Goal: Task Accomplishment & Management: Manage account settings

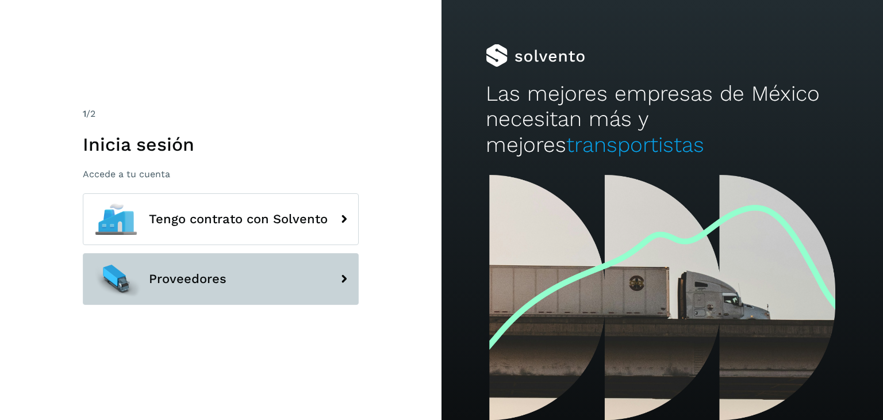
click at [225, 276] on span "Proveedores" at bounding box center [188, 279] width 78 height 14
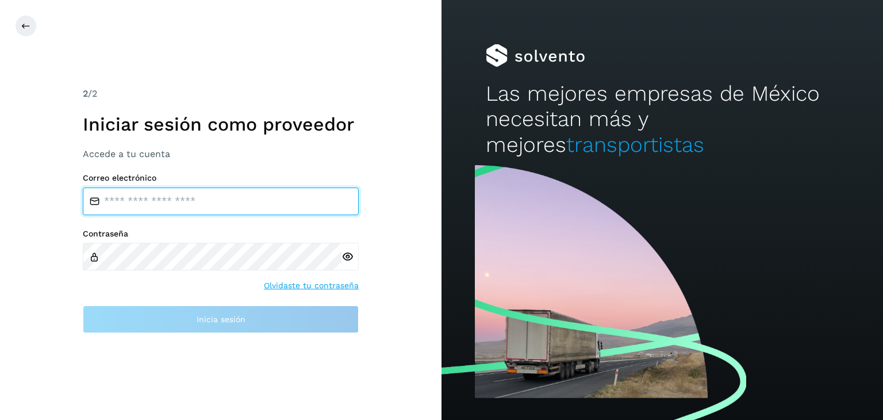
click at [175, 198] on input "email" at bounding box center [221, 201] width 276 height 28
type input "**********"
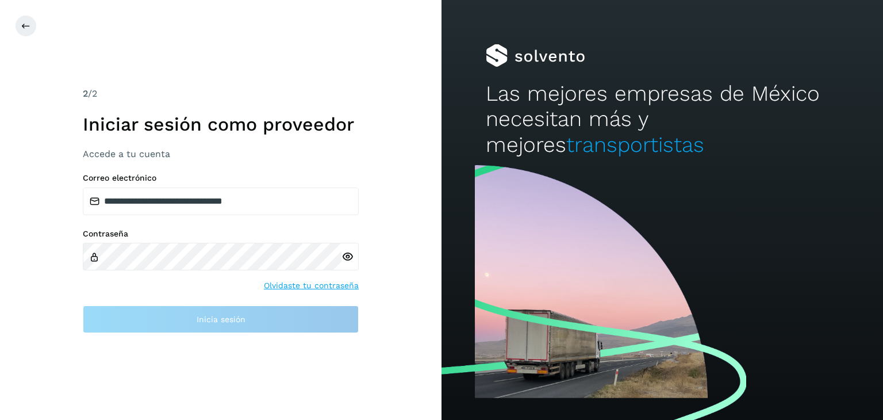
click at [350, 256] on div at bounding box center [350, 257] width 17 height 28
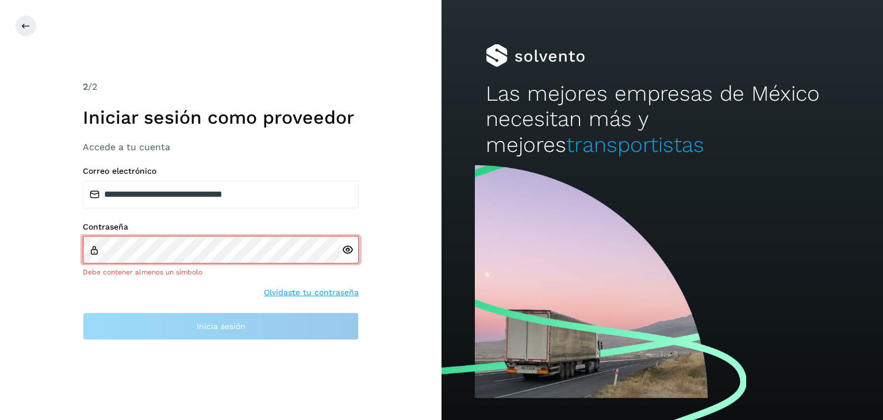
click at [348, 255] on icon at bounding box center [348, 250] width 12 height 12
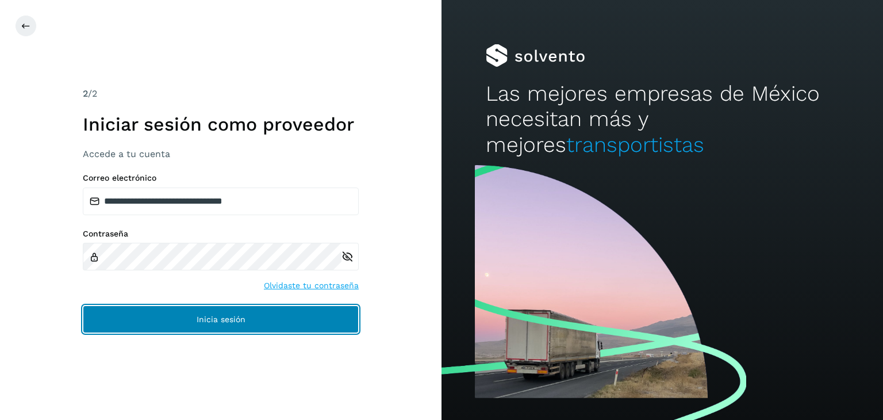
click at [248, 320] on button "Inicia sesión" at bounding box center [221, 319] width 276 height 28
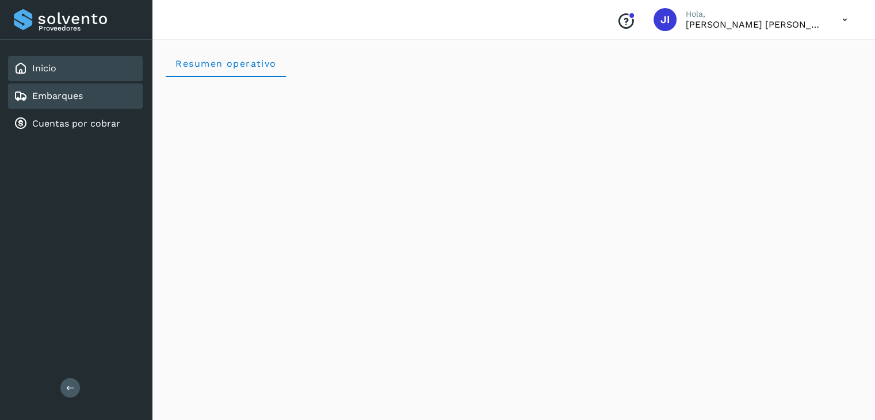
click at [45, 92] on link "Embarques" at bounding box center [57, 95] width 51 height 11
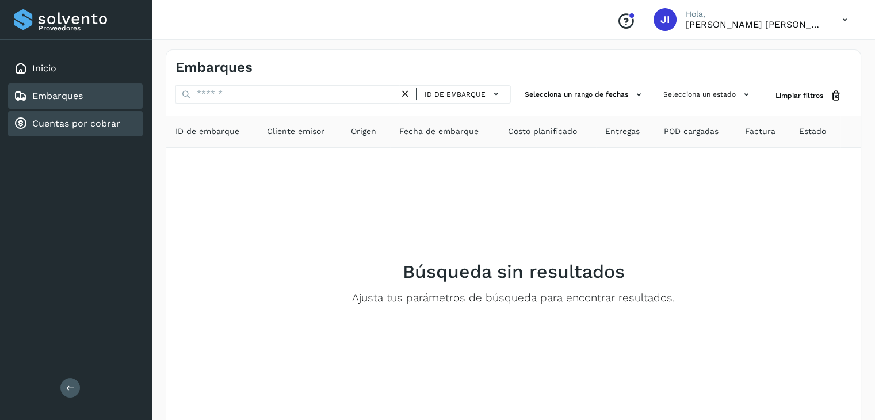
click at [62, 127] on link "Cuentas por cobrar" at bounding box center [76, 123] width 88 height 11
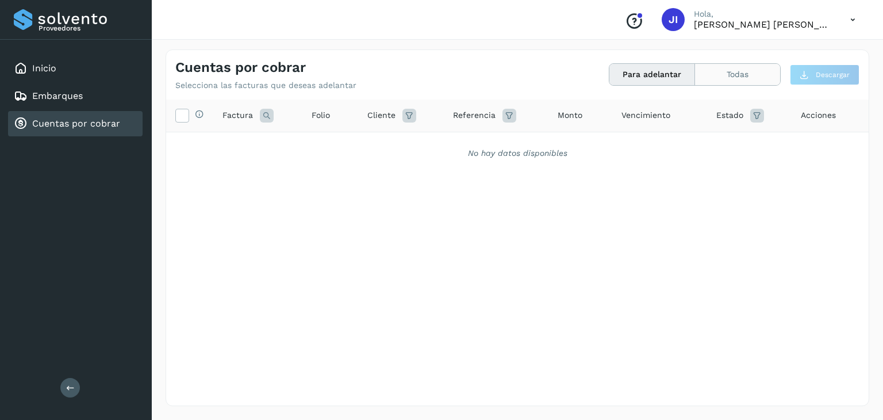
click at [733, 73] on button "Todas" at bounding box center [737, 74] width 85 height 21
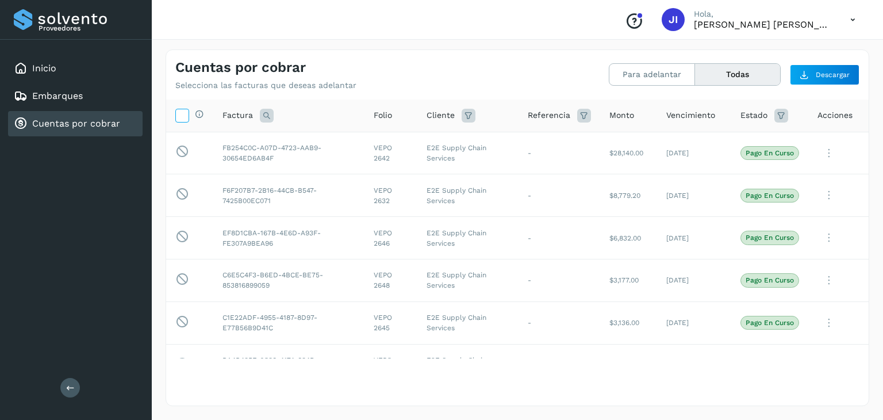
click at [185, 113] on icon at bounding box center [182, 115] width 12 height 12
click at [658, 74] on button "Para adelantar" at bounding box center [652, 74] width 86 height 21
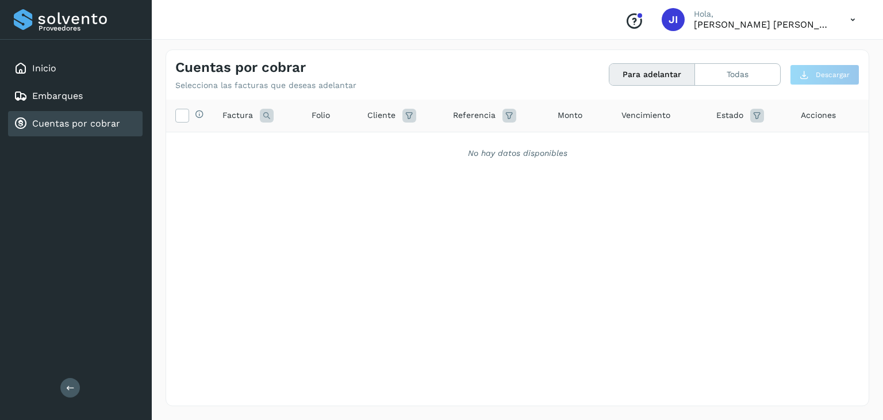
click at [766, 32] on div "Conoce nuestros beneficios [PERSON_NAME], [PERSON_NAME] [PERSON_NAME]" at bounding box center [740, 19] width 249 height 26
click at [757, 30] on div "Conoce nuestros beneficios [PERSON_NAME], [PERSON_NAME] [PERSON_NAME]" at bounding box center [740, 19] width 249 height 26
click at [853, 20] on icon at bounding box center [853, 20] width 24 height 24
click at [734, 24] on div at bounding box center [441, 210] width 883 height 420
click at [88, 99] on div "Embarques" at bounding box center [75, 95] width 135 height 25
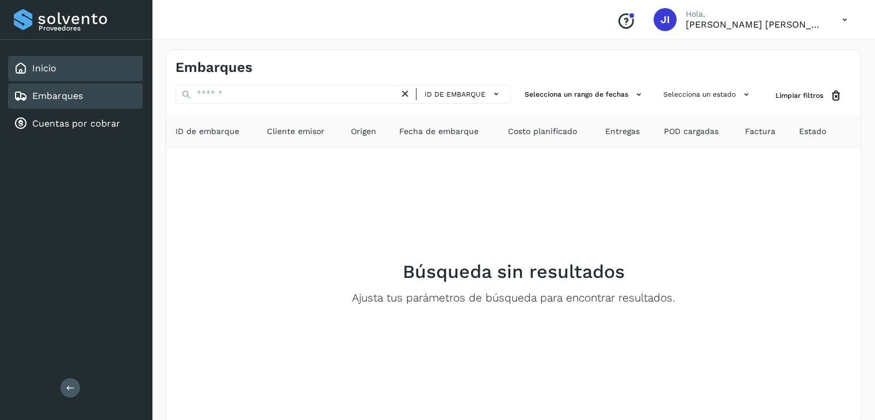
click at [85, 67] on div "Inicio" at bounding box center [75, 68] width 135 height 25
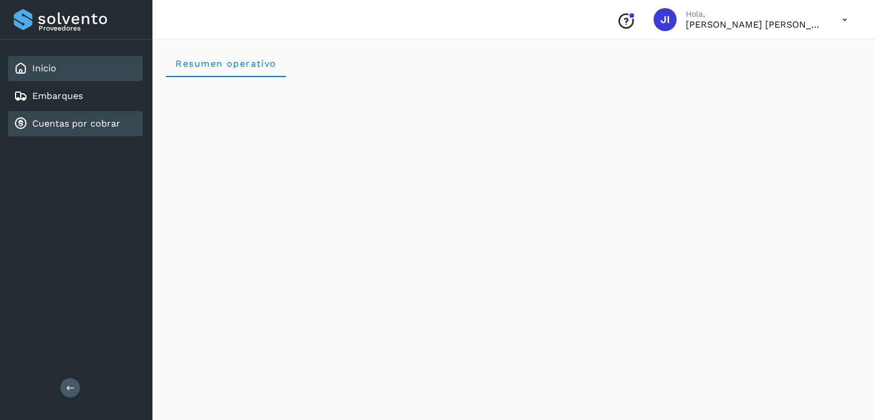
click at [74, 128] on div "Cuentas por cobrar" at bounding box center [67, 124] width 106 height 14
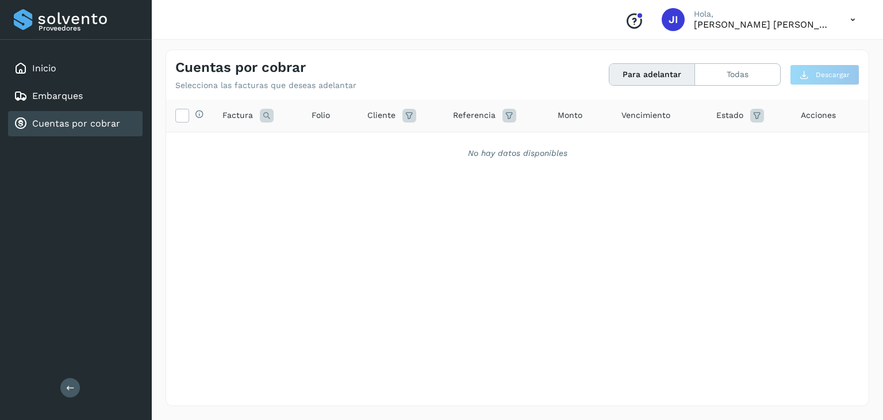
click at [849, 21] on icon at bounding box center [853, 20] width 24 height 24
click at [849, 21] on div at bounding box center [441, 210] width 883 height 420
click at [665, 24] on div "Conoce nuestros beneficios [PERSON_NAME], [PERSON_NAME] [PERSON_NAME]" at bounding box center [740, 19] width 249 height 26
click at [641, 19] on icon "Conoce nuestros beneficios" at bounding box center [634, 21] width 18 height 18
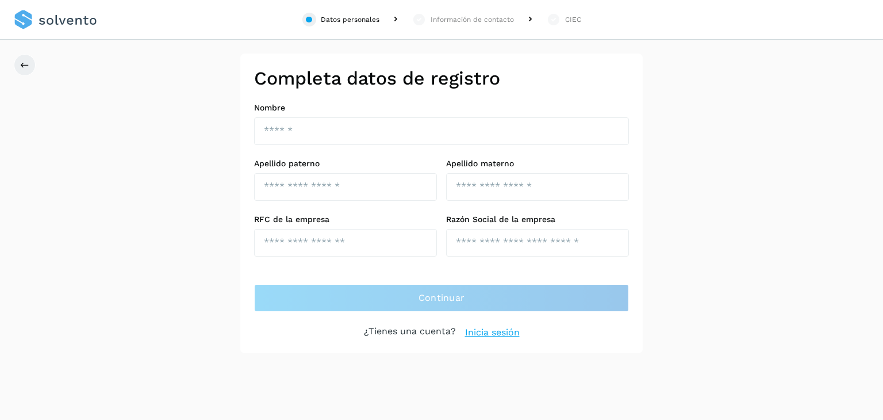
click at [530, 17] on icon at bounding box center [530, 20] width 14 height 14
click at [21, 63] on icon at bounding box center [24, 64] width 9 height 9
